Goal: Information Seeking & Learning: Understand process/instructions

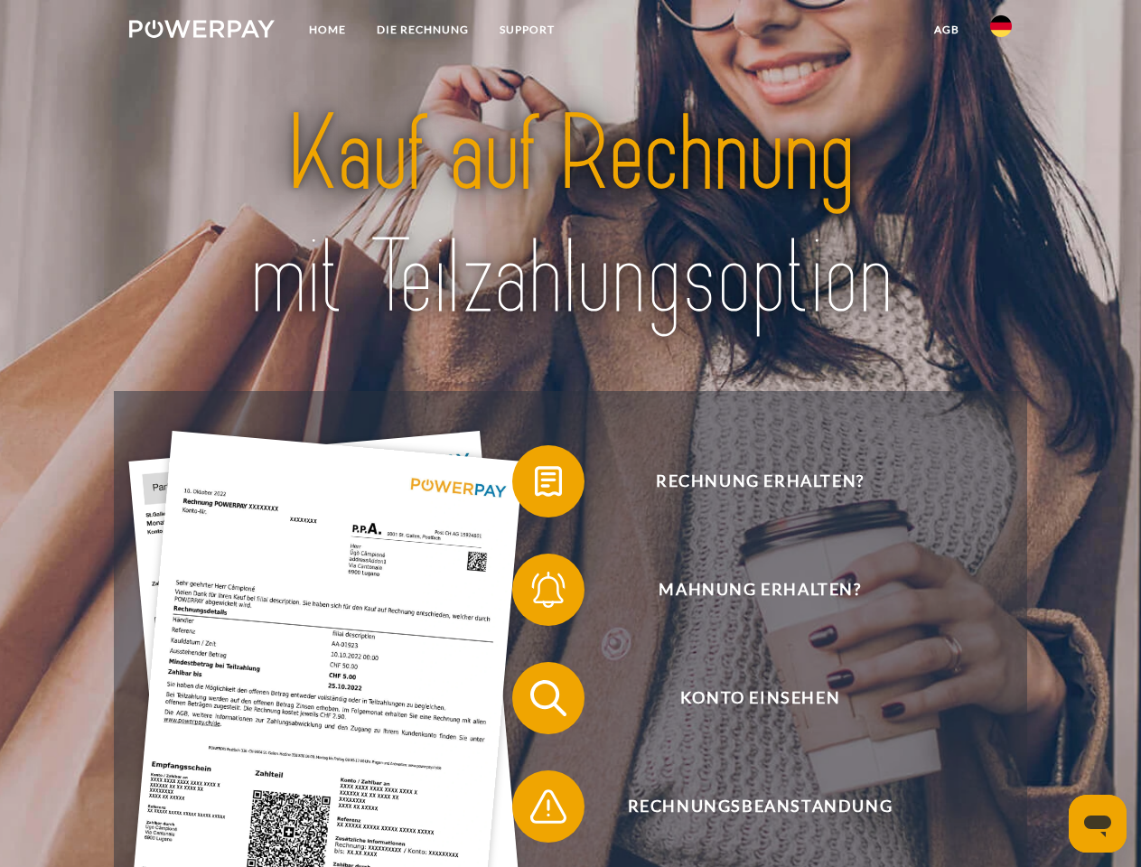
click at [201, 32] on img at bounding box center [201, 29] width 145 height 18
click at [1001, 32] on img at bounding box center [1001, 26] width 22 height 22
click at [946, 30] on link "agb" at bounding box center [947, 30] width 56 height 33
click at [535, 485] on span at bounding box center [521, 481] width 90 height 90
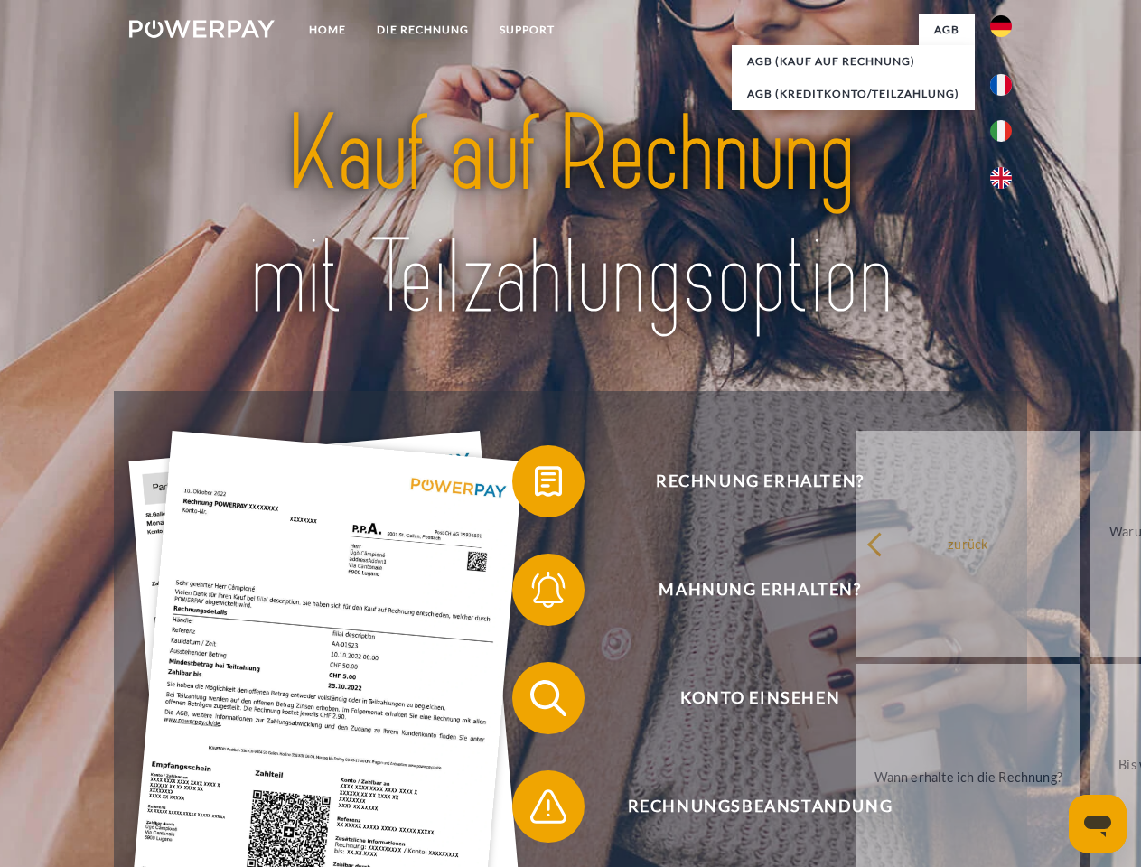
click at [535, 594] on span at bounding box center [521, 590] width 90 height 90
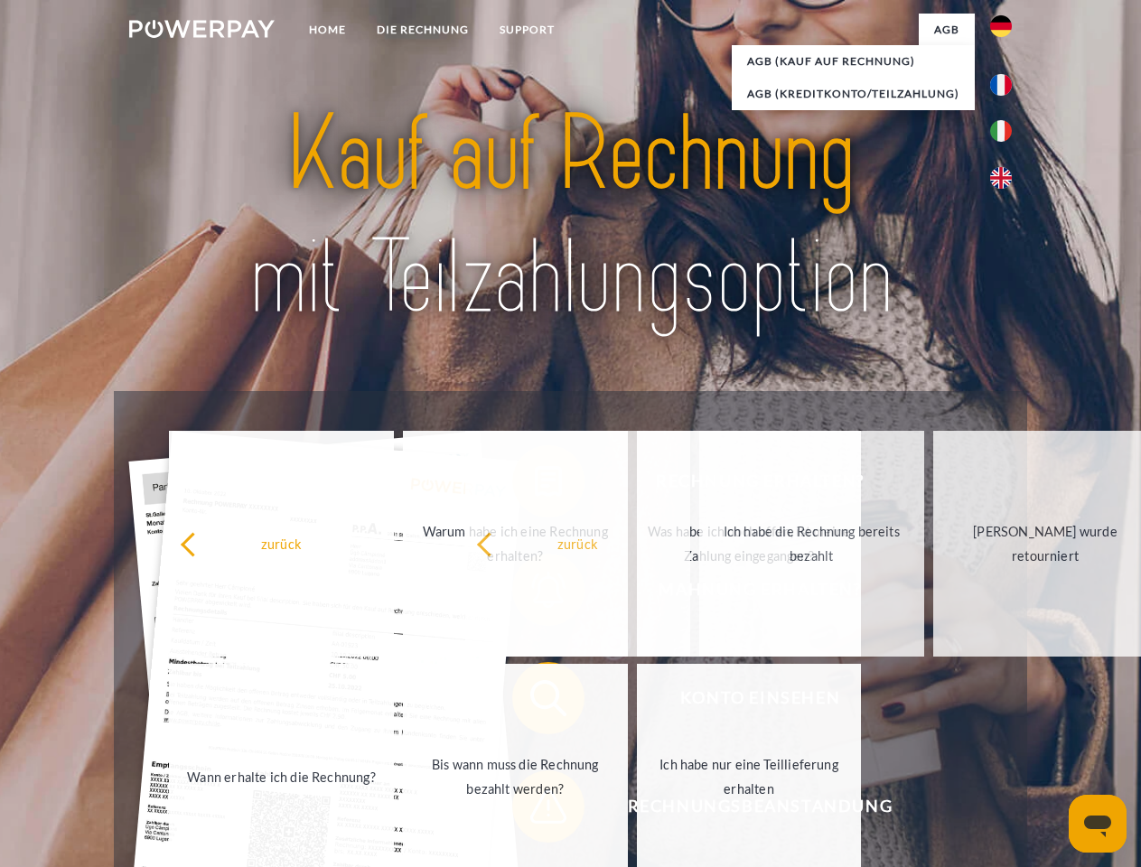
click at [535, 810] on span at bounding box center [521, 807] width 90 height 90
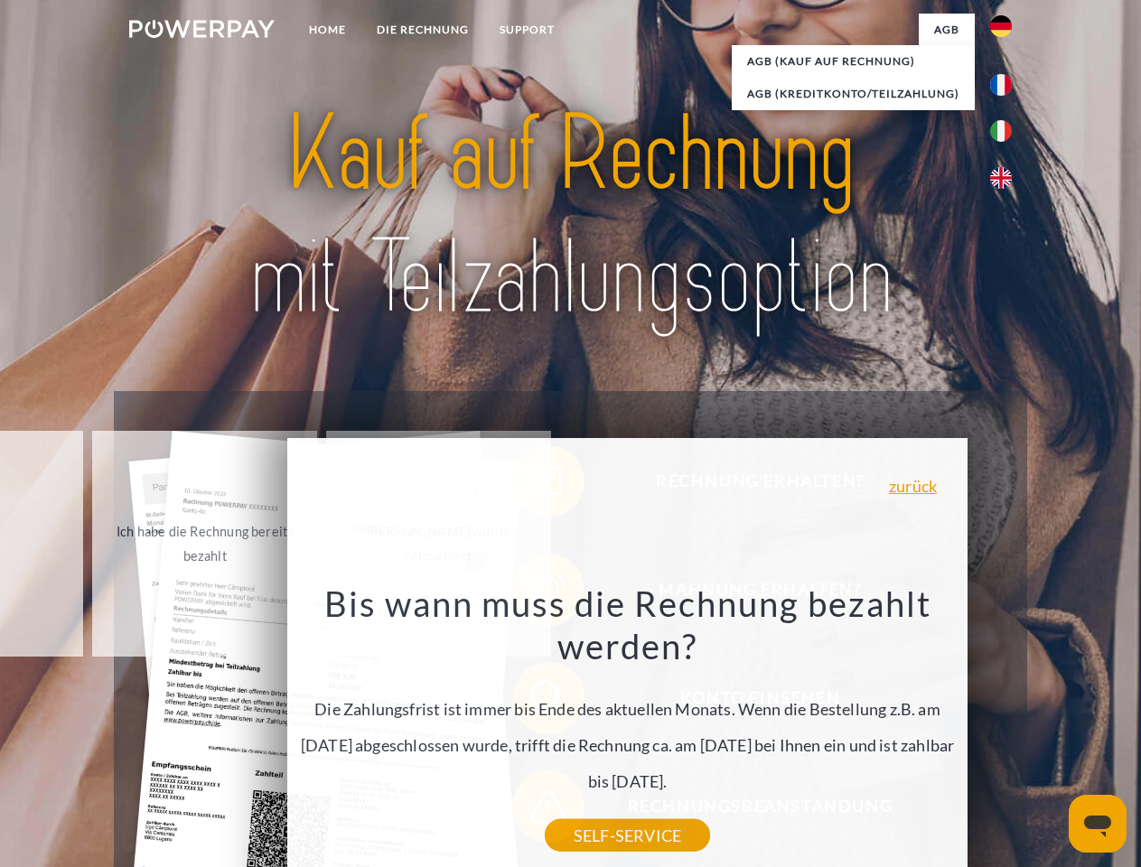
click at [1098, 824] on icon "Messaging-Fenster öffnen" at bounding box center [1097, 827] width 27 height 22
